Goal: Transaction & Acquisition: Purchase product/service

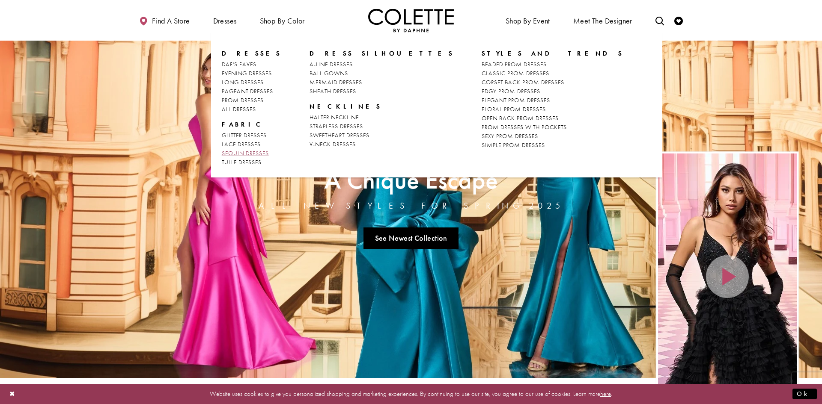
click at [257, 154] on span "SEQUIN DRESSES" at bounding box center [245, 153] width 47 height 8
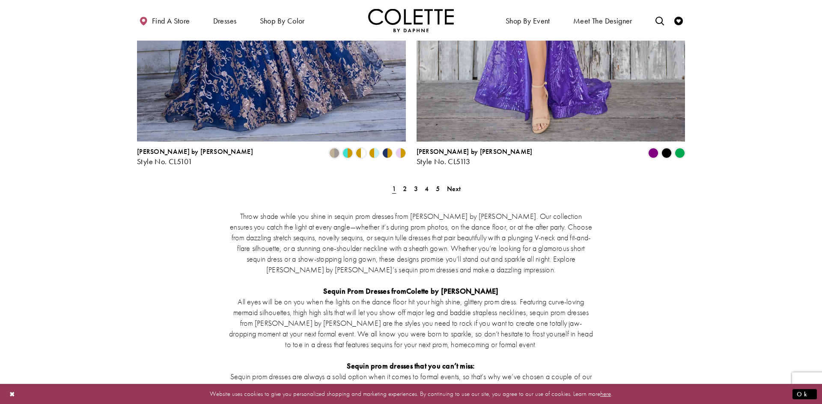
scroll to position [1596, 0]
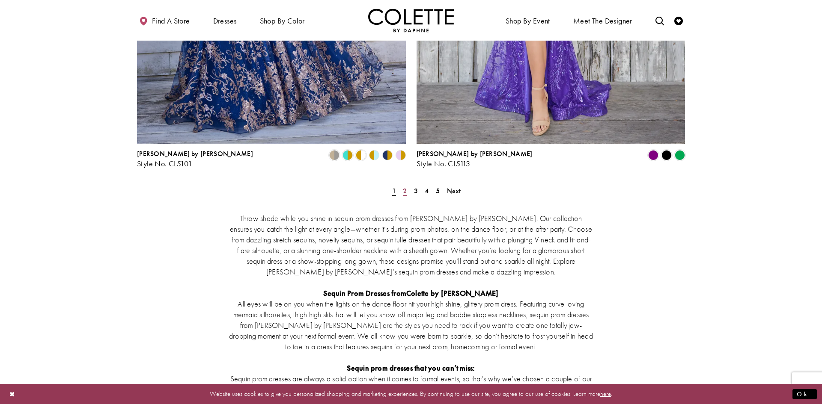
click at [406, 187] on span "2" at bounding box center [405, 191] width 4 height 9
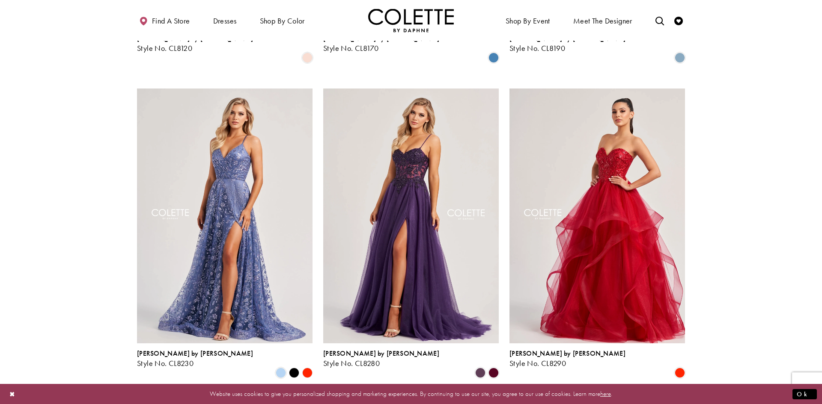
scroll to position [951, 0]
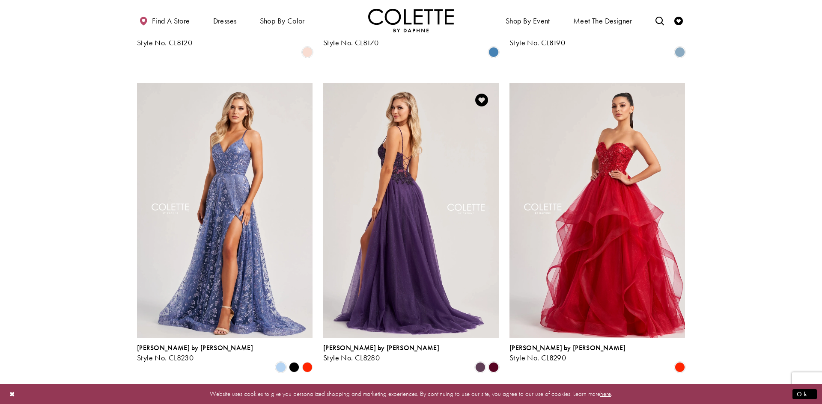
click at [371, 187] on img "Visit Colette by Daphne Style No. CL8280 Page" at bounding box center [410, 210] width 175 height 255
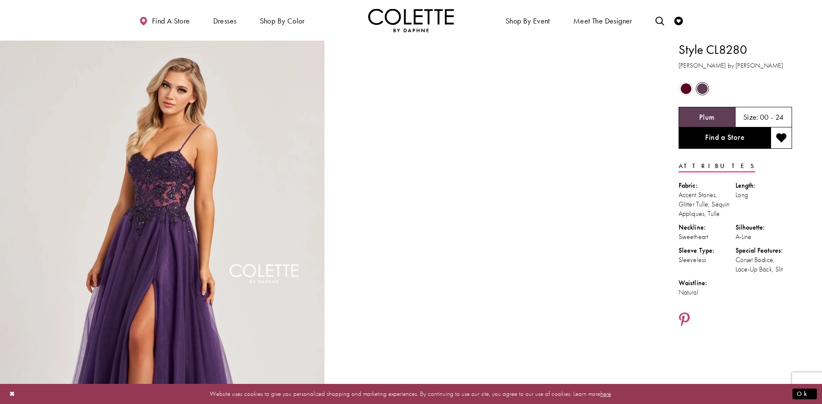
click at [684, 90] on span "Product color controls state depends on size chosen" at bounding box center [686, 88] width 11 height 11
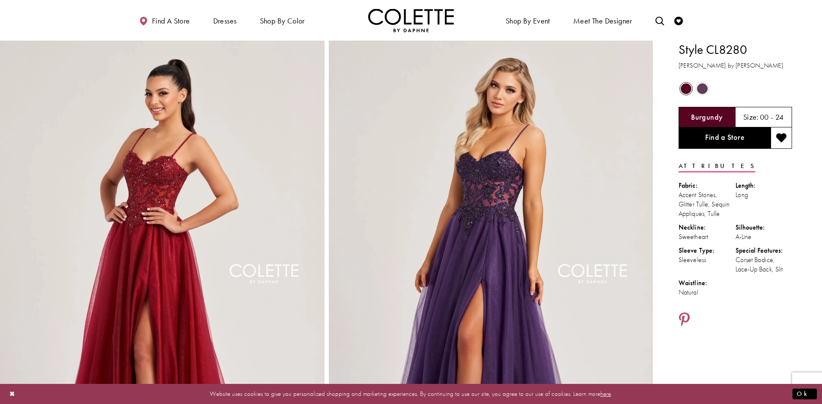
click at [701, 89] on span "Product color controls state depends on size chosen" at bounding box center [702, 88] width 11 height 11
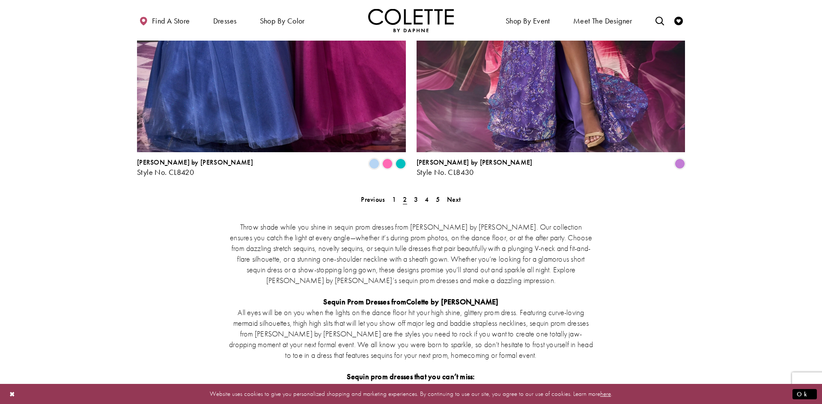
scroll to position [1593, 0]
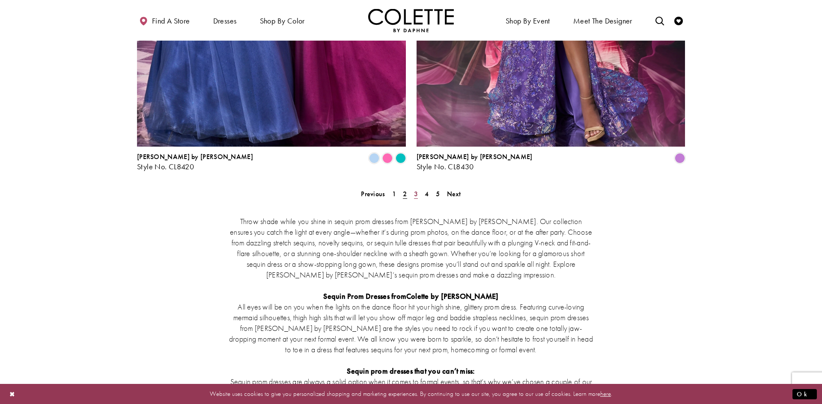
click at [416, 190] on span "3" at bounding box center [416, 194] width 4 height 9
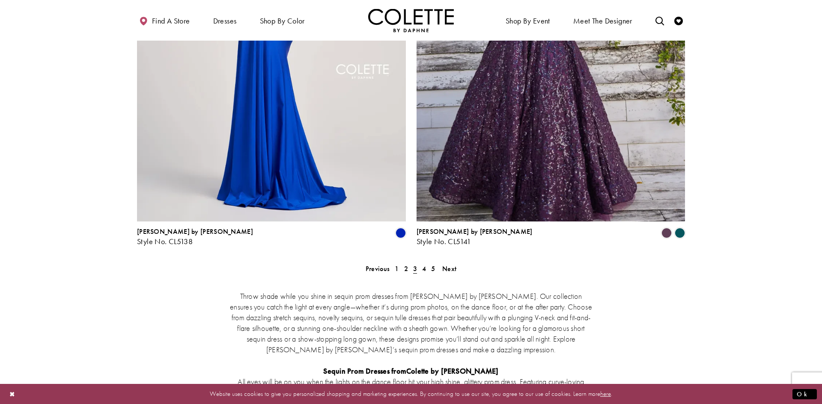
scroll to position [1522, 0]
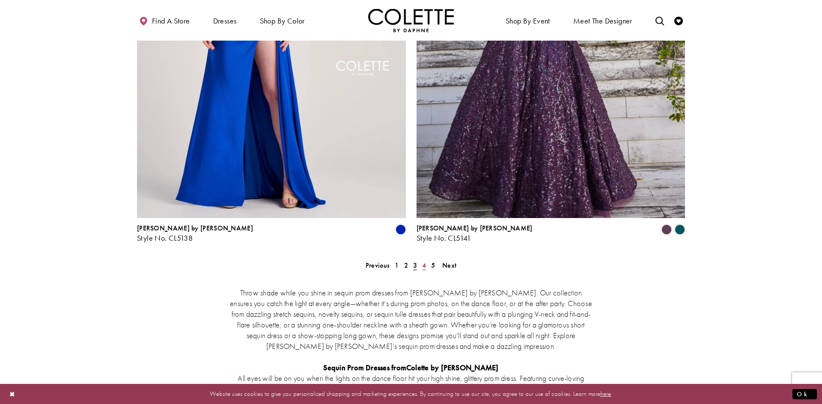
click at [424, 261] on span "4" at bounding box center [424, 265] width 4 height 9
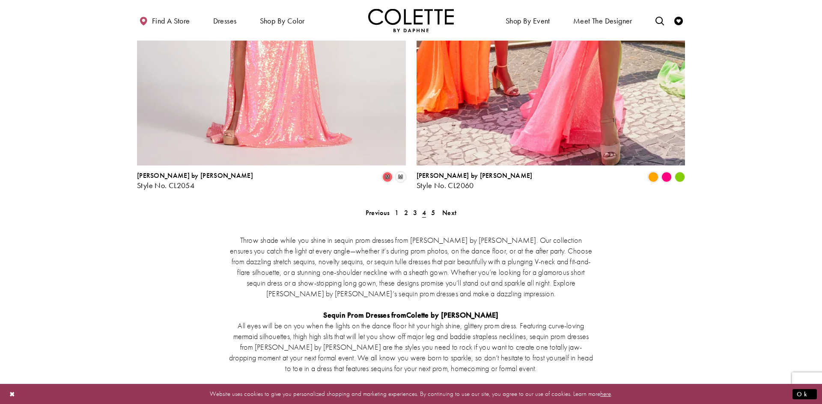
scroll to position [1580, 0]
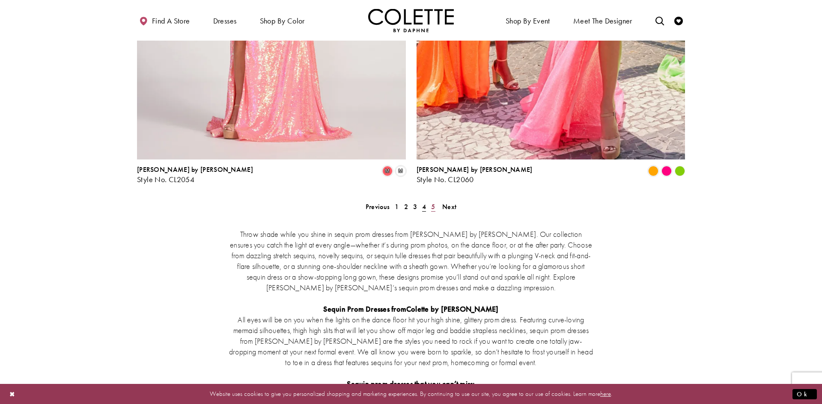
click at [434, 202] on span "5" at bounding box center [433, 206] width 4 height 9
